Goal: Navigation & Orientation: Find specific page/section

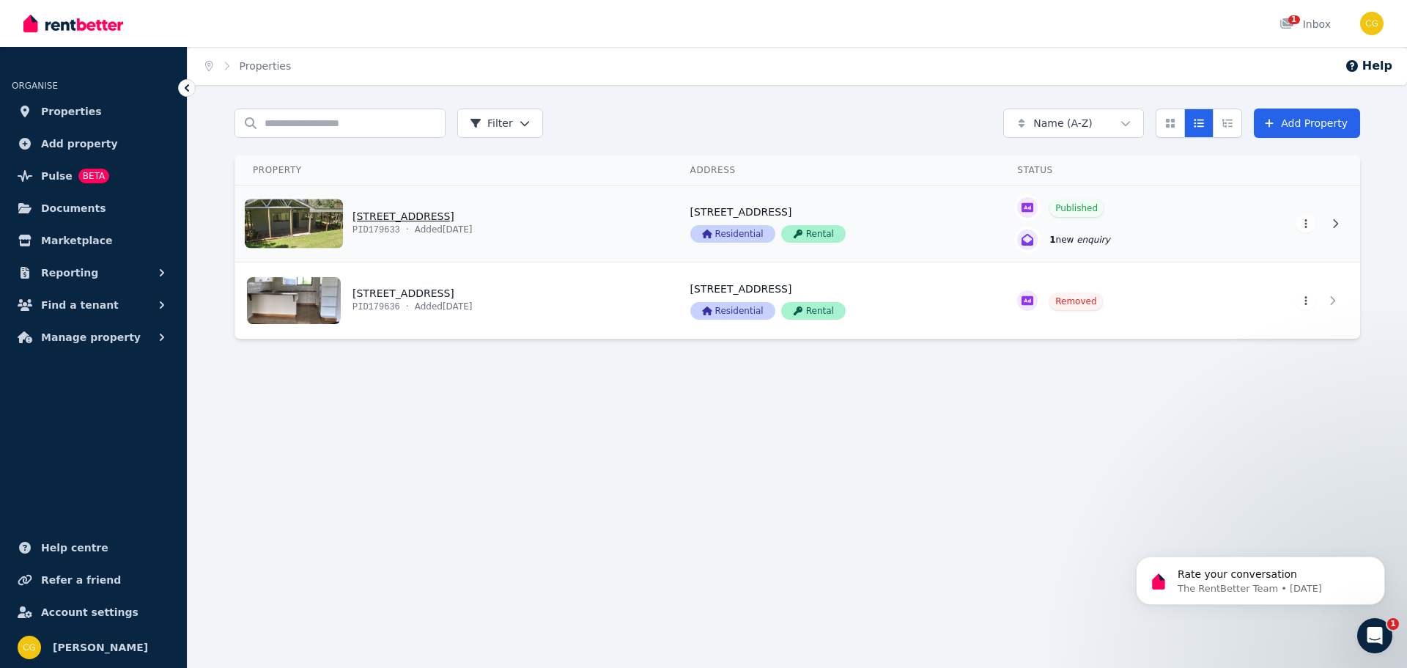
click at [478, 232] on link "View property details" at bounding box center [453, 223] width 437 height 76
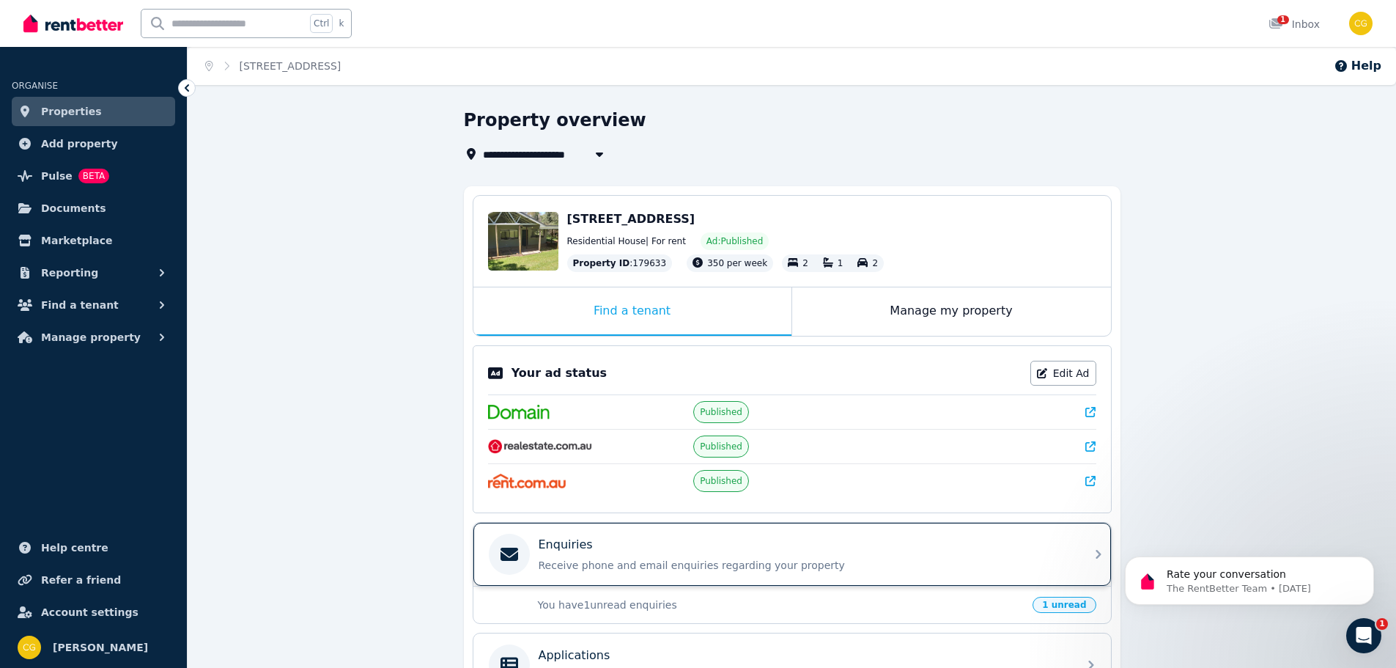
click at [1094, 555] on icon at bounding box center [1099, 554] width 18 height 18
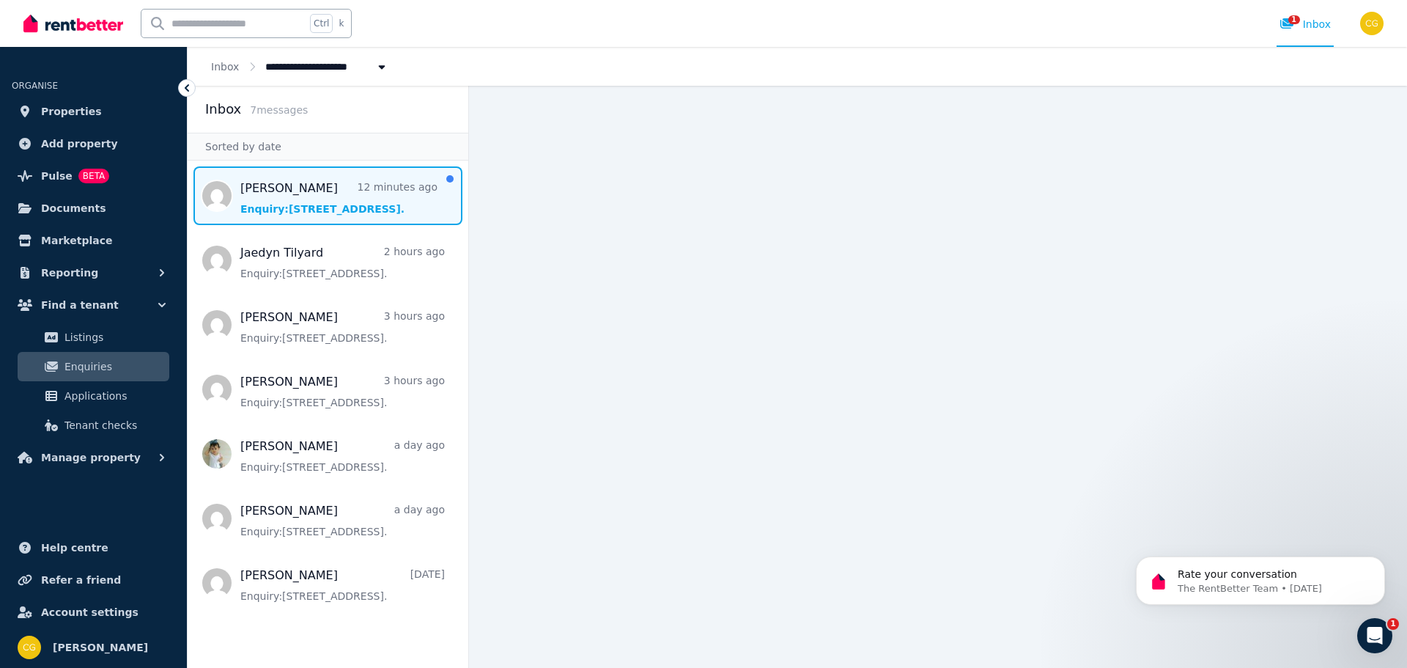
click at [289, 199] on span "Message list" at bounding box center [328, 195] width 281 height 59
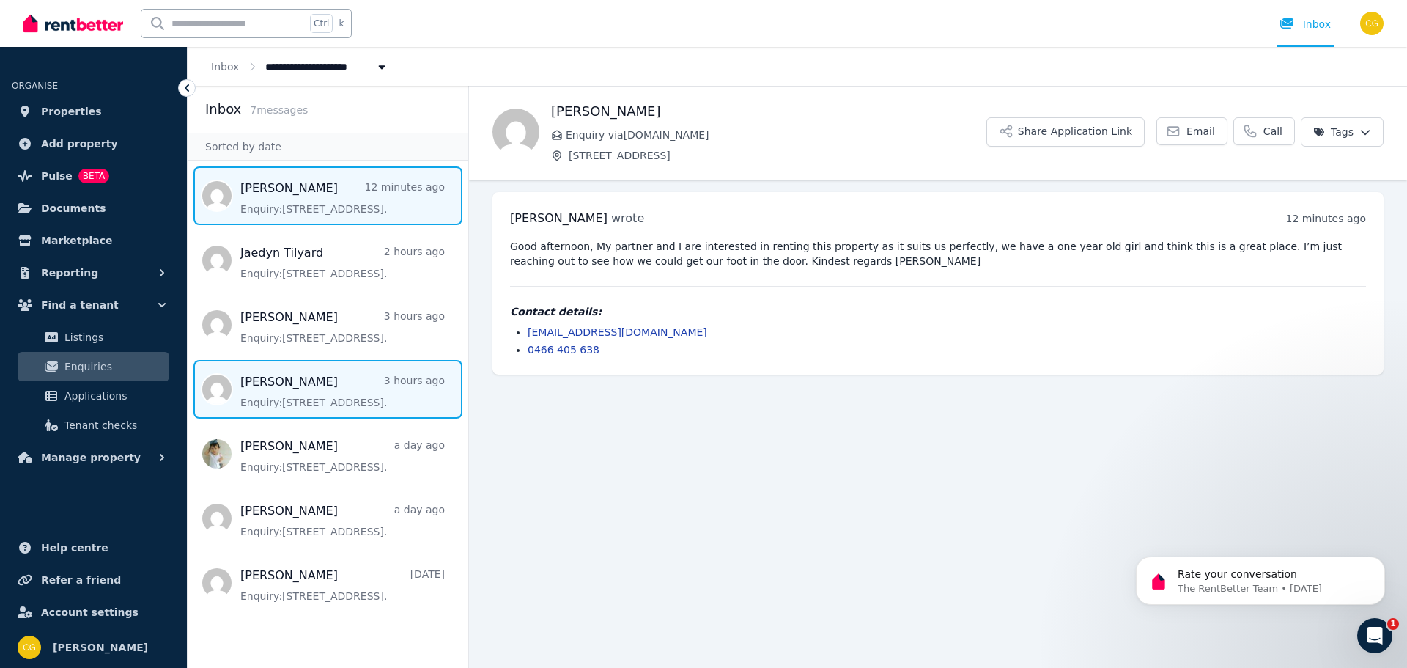
click at [291, 391] on span "Message list" at bounding box center [328, 389] width 281 height 59
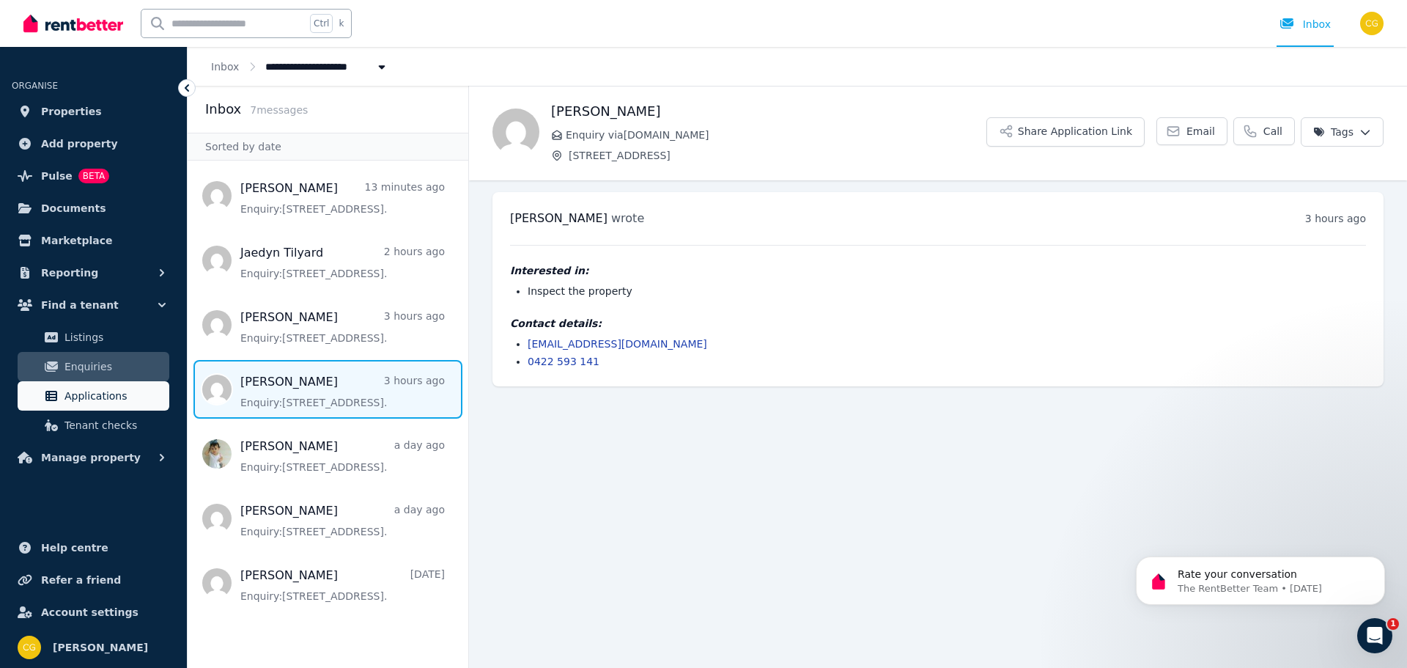
click at [83, 399] on span "Applications" at bounding box center [113, 396] width 99 height 18
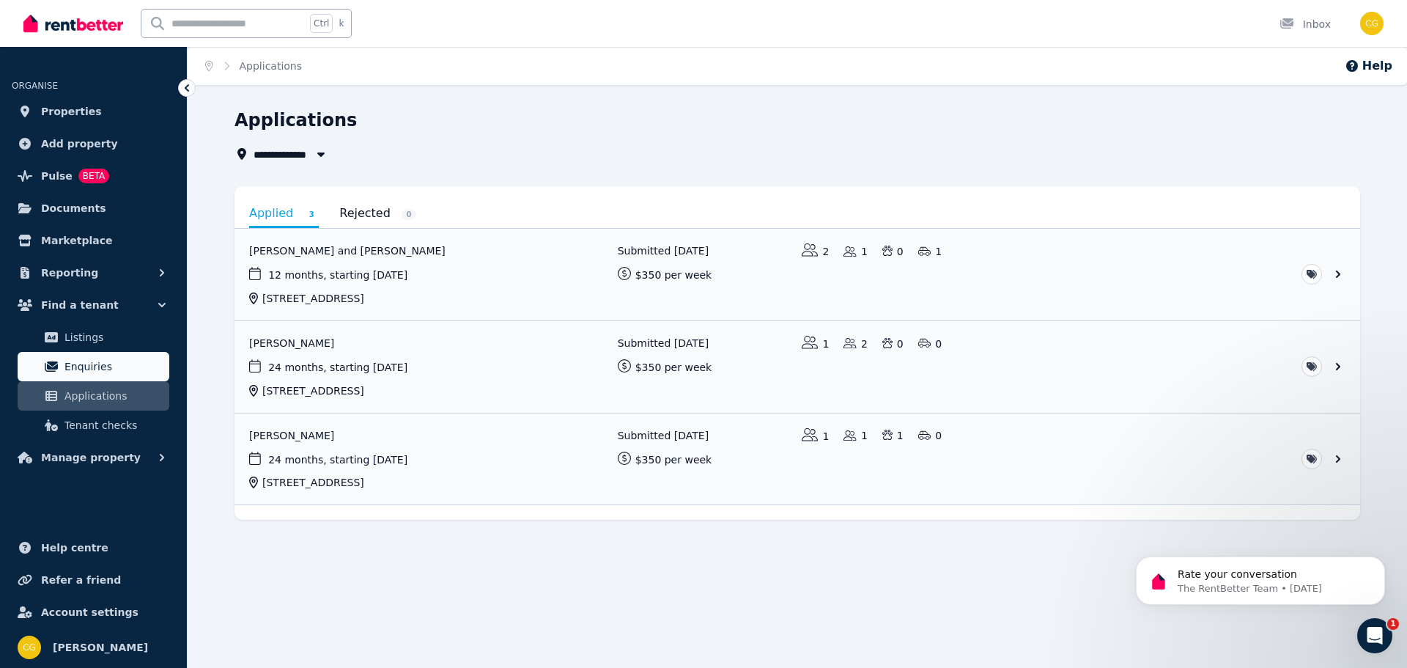
click at [75, 369] on span "Enquiries" at bounding box center [113, 367] width 99 height 18
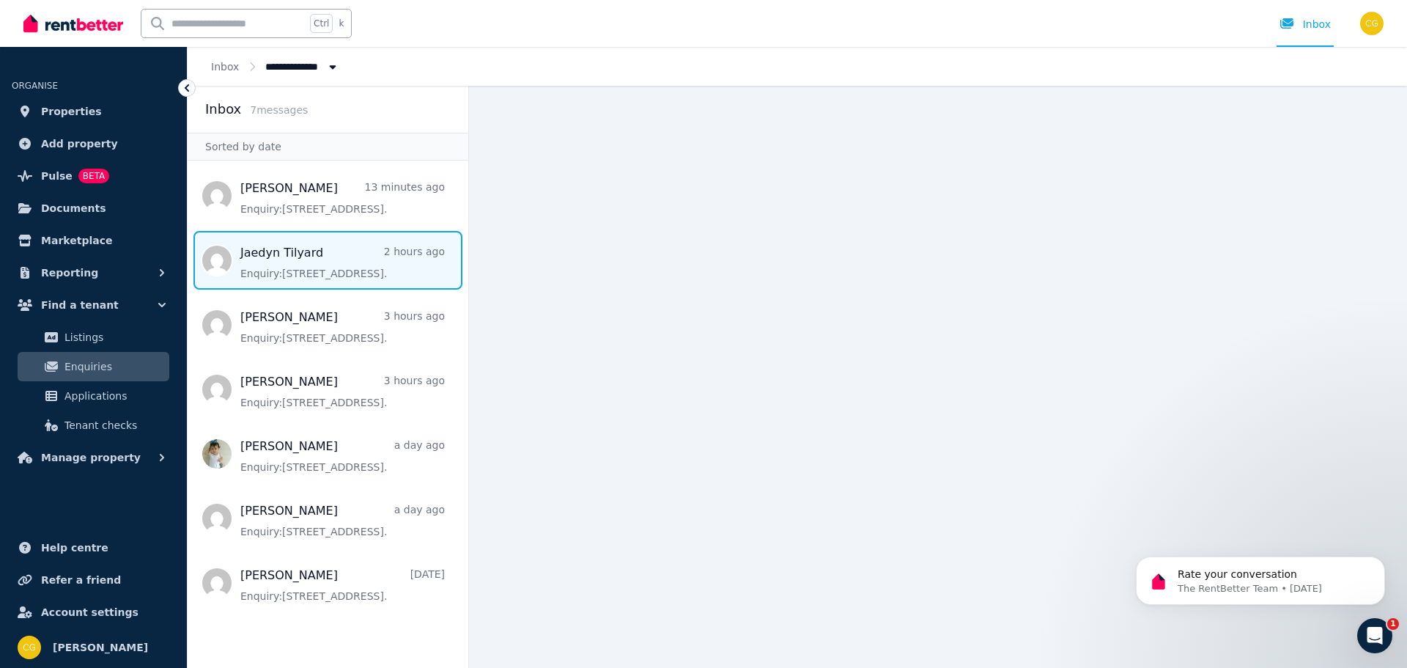
click at [257, 260] on span "Message list" at bounding box center [328, 260] width 281 height 59
